Goal: Check status: Check status

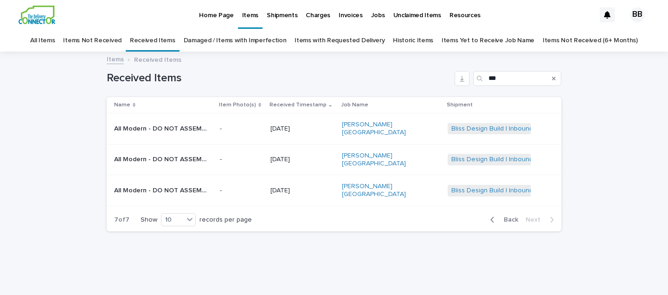
click at [55, 37] on link "All Items" at bounding box center [42, 41] width 25 height 22
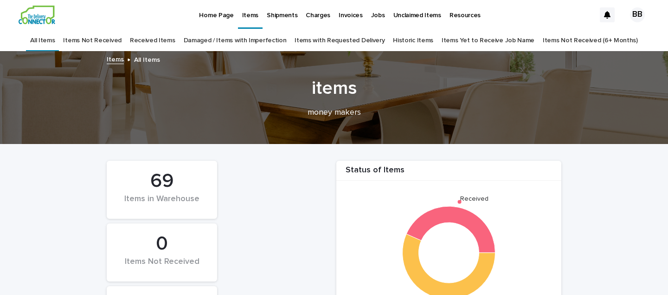
click at [553, 40] on link "Items Not Received (6+ Months)" at bounding box center [590, 41] width 95 height 22
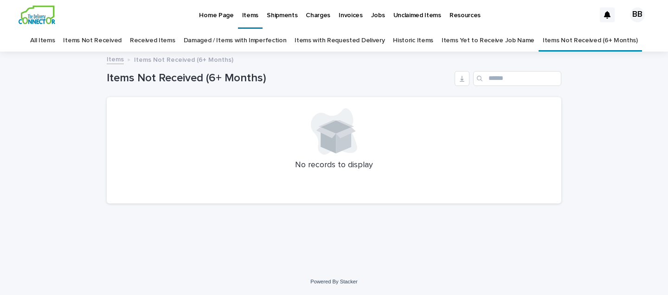
click at [505, 44] on link "Items Yet to Receive Job Name" at bounding box center [488, 41] width 93 height 22
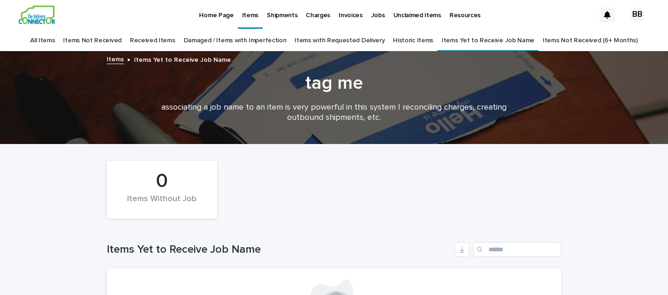
click at [373, 14] on p "Jobs" at bounding box center [378, 9] width 14 height 19
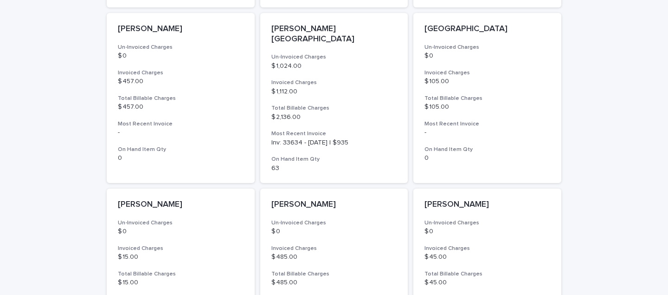
scroll to position [602, 0]
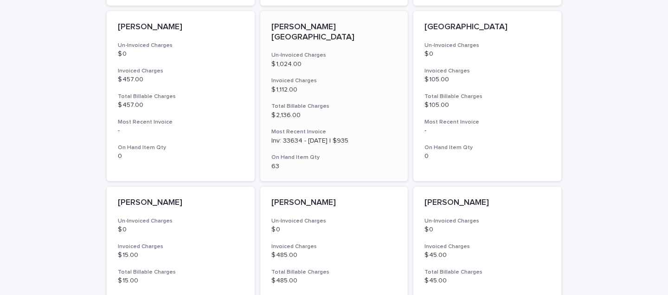
click at [311, 29] on p "[PERSON_NAME][GEOGRAPHIC_DATA]" at bounding box center [335, 32] width 126 height 20
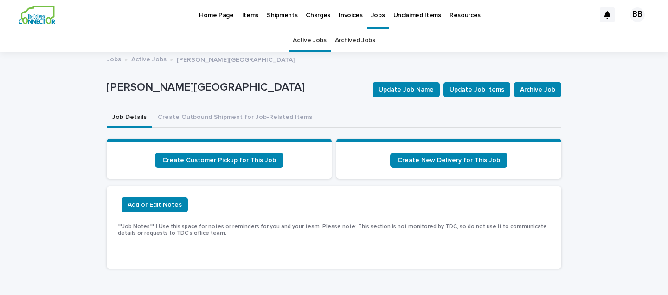
click at [218, 16] on p "Home Page" at bounding box center [216, 9] width 34 height 19
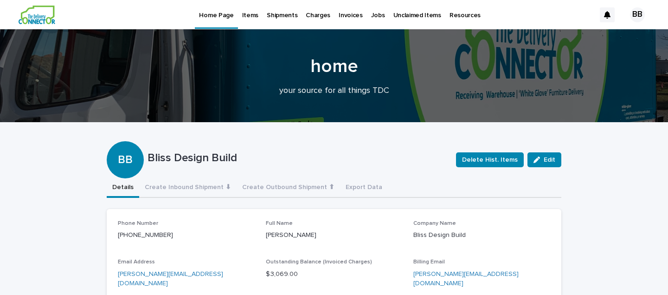
click at [250, 14] on p "Items" at bounding box center [250, 9] width 16 height 19
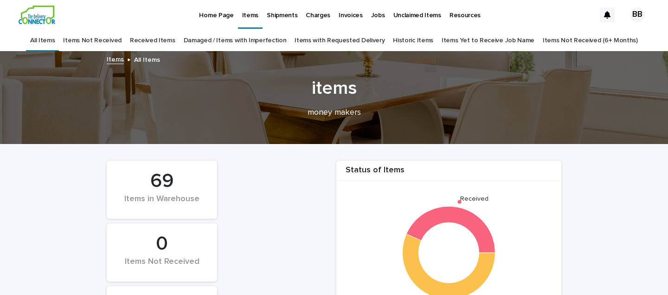
click at [121, 39] on link "Items Not Received" at bounding box center [92, 41] width 58 height 22
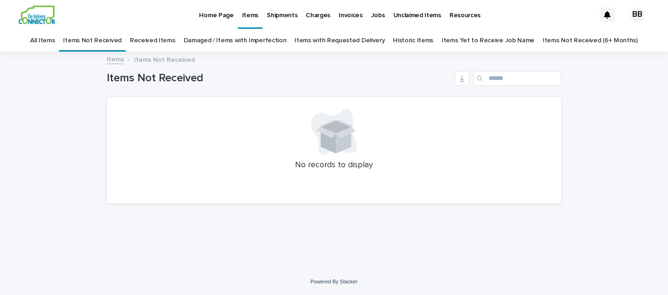
click at [55, 39] on link "All Items" at bounding box center [42, 41] width 25 height 22
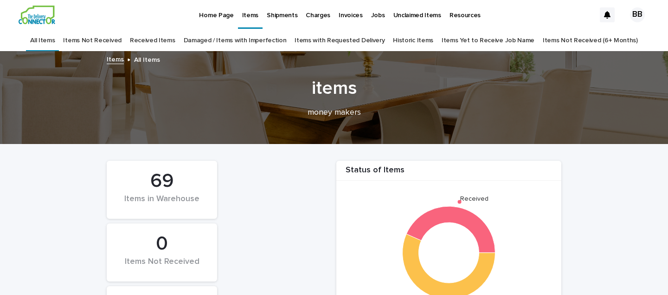
click at [175, 40] on link "Received Items" at bounding box center [152, 41] width 45 height 22
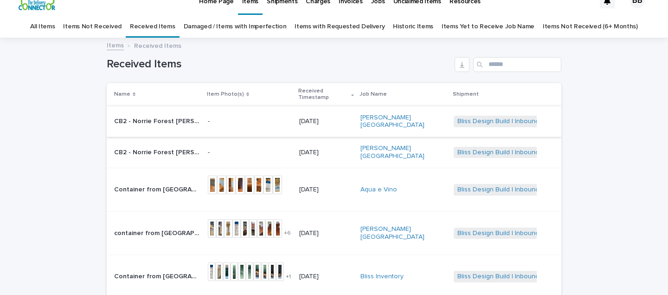
scroll to position [17, 0]
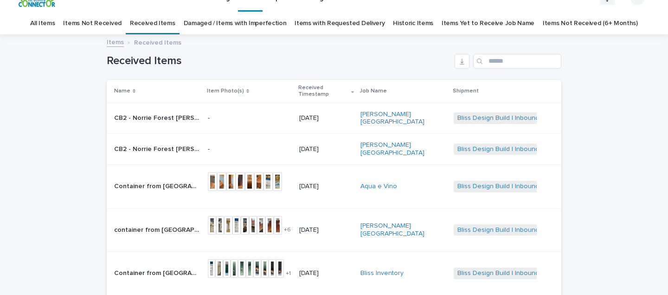
click at [197, 112] on p "CB2 - Norrie Forest [PERSON_NAME] Dining Armchair | 73557" at bounding box center [158, 117] width 88 height 10
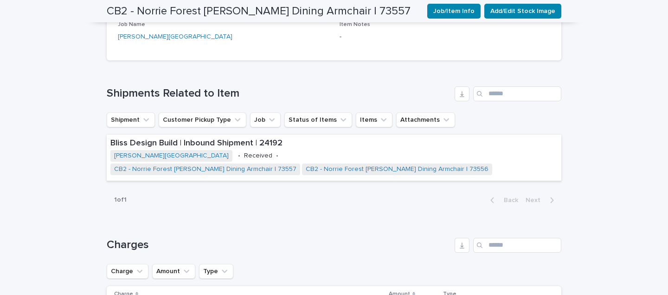
scroll to position [329, 0]
